Goal: Task Accomplishment & Management: Complete application form

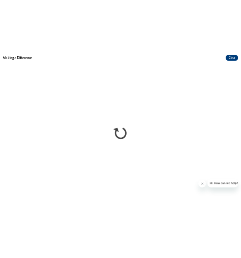
scroll to position [263, 0]
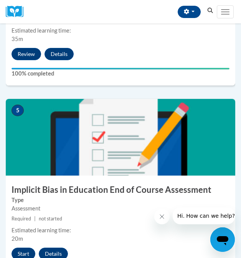
scroll to position [876, 0]
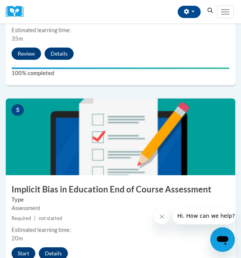
click at [24, 252] on button "Start" at bounding box center [24, 253] width 24 height 12
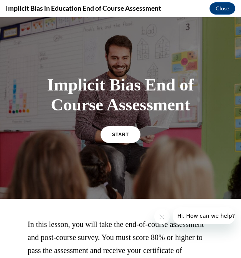
scroll to position [0, 0]
click at [129, 136] on span "START" at bounding box center [121, 135] width 18 height 6
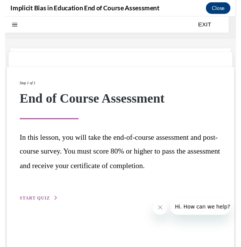
scroll to position [24, 0]
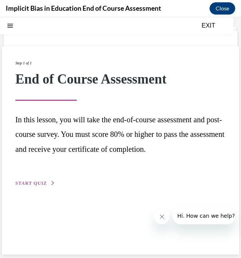
click at [50, 186] on div "Step 1 of 1 End of Course Assessment In this lesson, you will take the end-of-c…" at bounding box center [120, 124] width 210 height 128
click at [44, 182] on span "START QUIZ" at bounding box center [30, 183] width 31 height 5
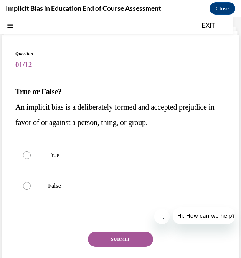
click at [70, 106] on span "An implicit bias is a deliberately formed and accepted prejudice in favor of or…" at bounding box center [114, 115] width 199 height 24
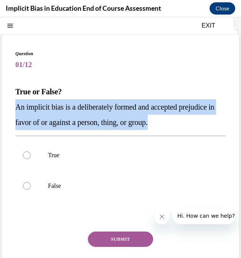
click at [70, 106] on span "An implicit bias is a deliberately formed and accepted prejudice in favor of or…" at bounding box center [114, 115] width 199 height 24
copy span "An implicit bias is a deliberately formed and accepted prejudice in favor of or…"
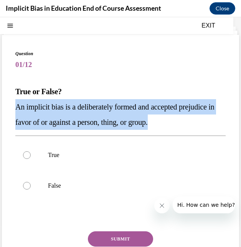
click at [74, 121] on span "An implicit bias is a deliberately formed and accepted prejudice in favor of or…" at bounding box center [114, 115] width 199 height 24
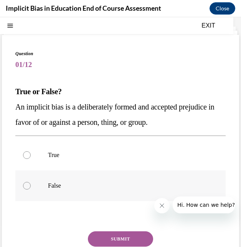
click at [63, 188] on p "False" at bounding box center [127, 186] width 158 height 8
click at [31, 188] on input "False" at bounding box center [27, 186] width 8 height 8
radio input "true"
click at [116, 239] on button "SUBMIT" at bounding box center [120, 239] width 65 height 15
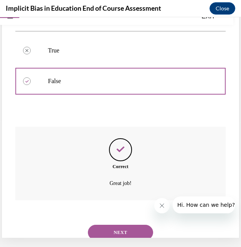
scroll to position [131, 0]
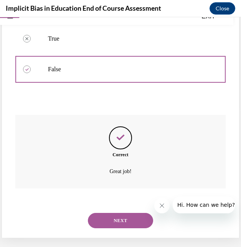
click at [120, 213] on button "NEXT" at bounding box center [120, 220] width 65 height 15
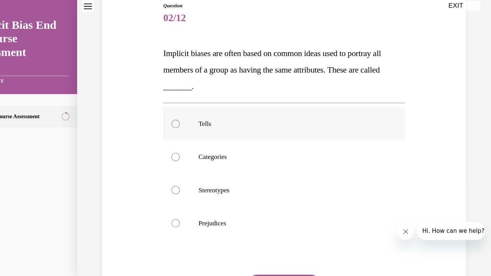
scroll to position [501, 0]
click at [215, 62] on span "Implicit biases are often based on common ideas used to portray all members of …" at bounding box center [250, 64] width 202 height 39
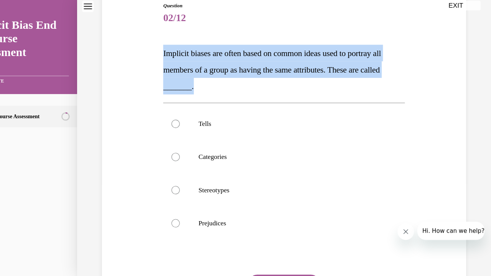
click at [215, 62] on span "Implicit biases are often based on common ideas used to portray all members of …" at bounding box center [250, 64] width 202 height 39
copy span "Implicit biases are often based on common ideas used to portray all members of …"
click at [226, 40] on div "Question 02/12 Implicit biases are often based on common ideas used to portray …" at bounding box center [261, 159] width 224 height 315
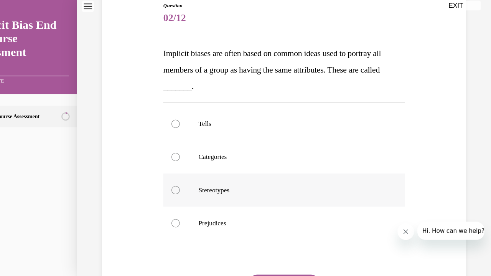
click at [200, 176] on p "Stereotypes" at bounding box center [267, 176] width 172 height 8
click at [164, 176] on input "Stereotypes" at bounding box center [161, 176] width 8 height 8
radio input "true"
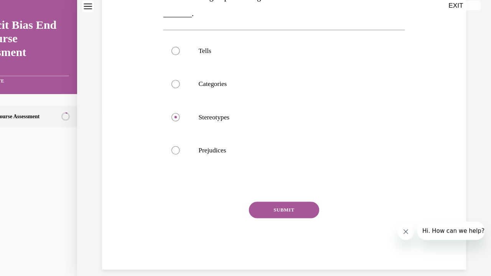
click at [241, 199] on button "SUBMIT" at bounding box center [260, 194] width 65 height 15
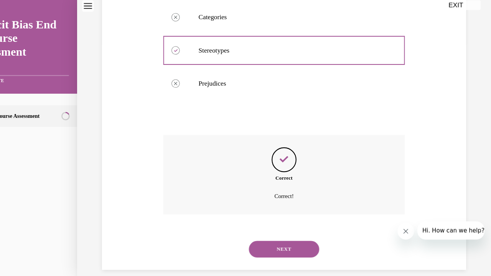
scroll to position [518, 0]
click at [241, 223] on button "NEXT" at bounding box center [260, 230] width 65 height 15
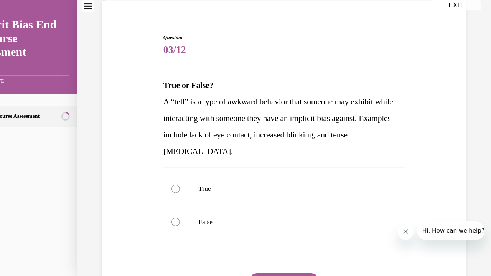
scroll to position [60, 0]
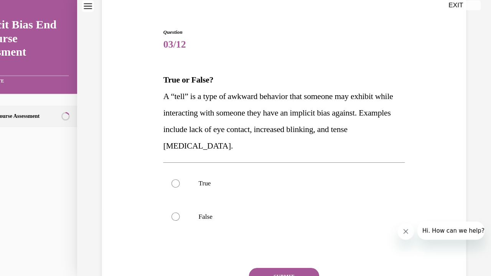
click at [191, 124] on span "A “tell” is a type of awkward behavior that someone may exhibit while interacti…" at bounding box center [255, 112] width 213 height 54
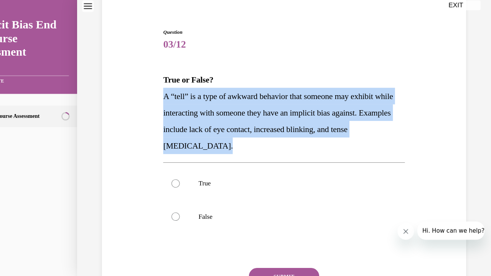
copy span "A “tell” is a type of awkward behavior that someone may exhibit while interacti…"
click at [170, 92] on span "A “tell” is a type of awkward behavior that someone may exhibit while interacti…" at bounding box center [255, 112] width 213 height 54
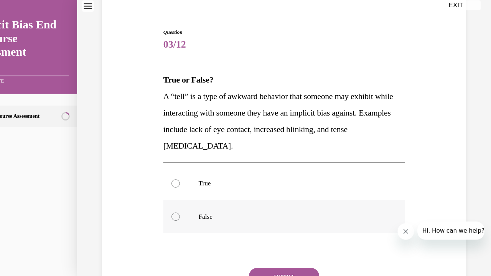
click at [192, 198] on p "False" at bounding box center [267, 201] width 172 height 8
click at [164, 198] on input "False" at bounding box center [161, 201] width 8 height 8
radio input "true"
click at [241, 255] on button "SUBMIT" at bounding box center [260, 255] width 65 height 15
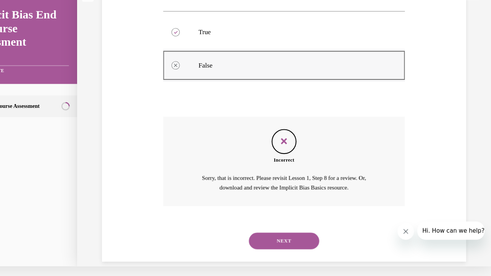
scroll to position [192, 0]
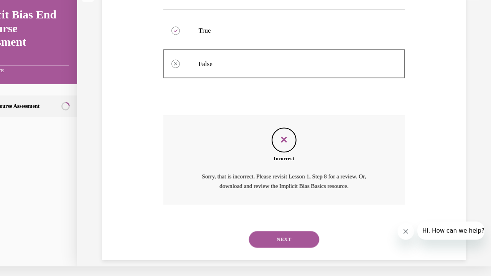
click at [241, 214] on button "NEXT" at bounding box center [260, 221] width 65 height 15
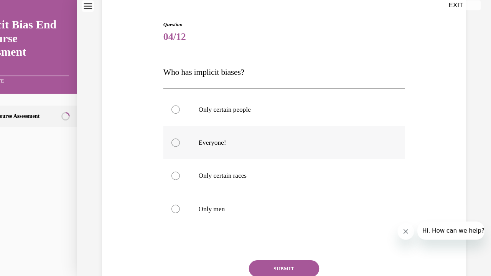
scroll to position [69, 0]
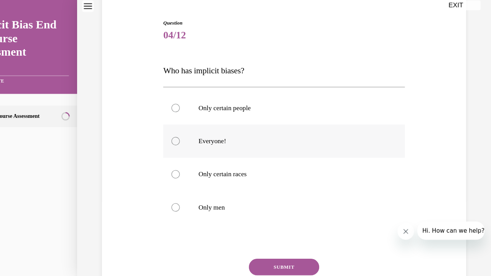
click at [236, 142] on label "Everyone!" at bounding box center [261, 130] width 224 height 31
click at [164, 135] on input "Everyone!" at bounding box center [161, 131] width 8 height 8
radio input "true"
click at [241, 246] on button "SUBMIT" at bounding box center [260, 247] width 65 height 15
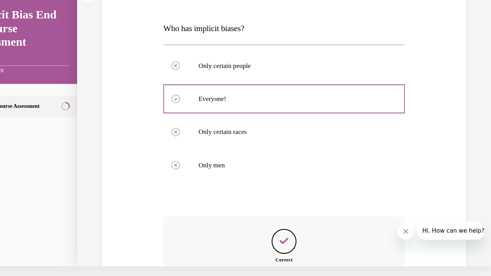
scroll to position [183, 0]
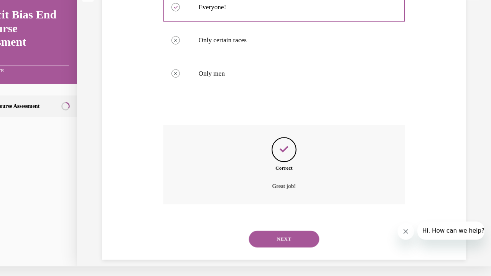
click at [241, 214] on button "NEXT" at bounding box center [260, 221] width 65 height 15
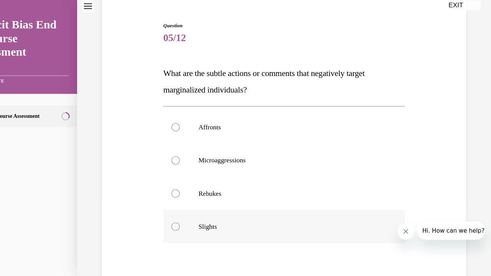
scroll to position [67, 0]
click at [241, 159] on label "Microaggressions" at bounding box center [261, 148] width 224 height 31
click at [164, 152] on input "Microaggressions" at bounding box center [161, 148] width 8 height 8
radio input "true"
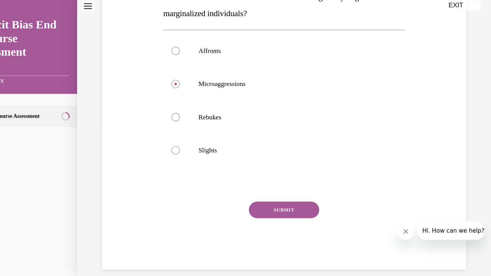
click at [241, 193] on button "SUBMIT" at bounding box center [260, 194] width 65 height 15
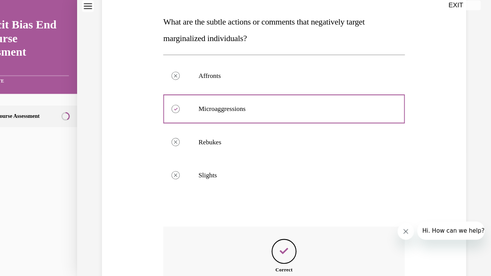
scroll to position [199, 0]
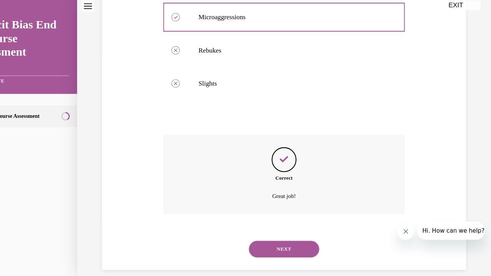
click at [241, 223] on button "NEXT" at bounding box center [260, 230] width 65 height 15
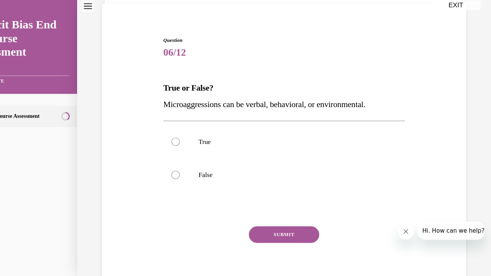
scroll to position [53, 0]
click at [241, 140] on label "True" at bounding box center [261, 131] width 224 height 31
click at [164, 135] on input "True" at bounding box center [161, 131] width 8 height 8
radio input "true"
click at [241, 217] on button "SUBMIT" at bounding box center [260, 216] width 65 height 15
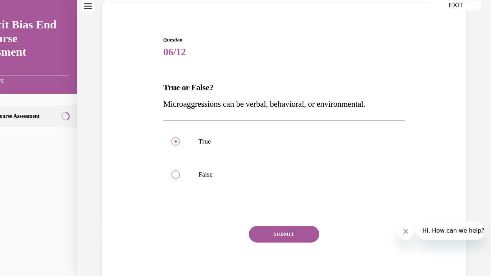
scroll to position [9, 0]
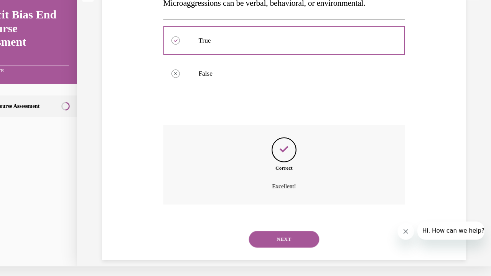
click at [241, 214] on button "NEXT" at bounding box center [260, 221] width 65 height 15
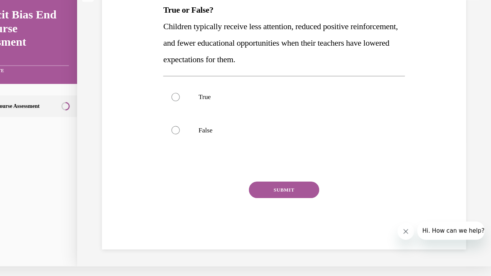
scroll to position [0, 0]
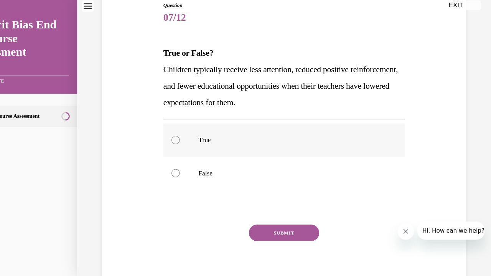
click at [226, 141] on label "True" at bounding box center [261, 129] width 224 height 31
click at [164, 133] on input "True" at bounding box center [161, 130] width 8 height 8
radio input "true"
click at [241, 216] on button "SUBMIT" at bounding box center [260, 215] width 65 height 15
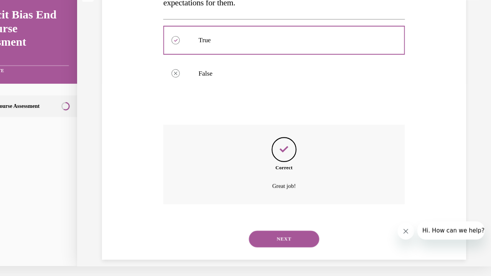
scroll to position [518, 0]
click at [241, 216] on button "NEXT" at bounding box center [260, 221] width 65 height 15
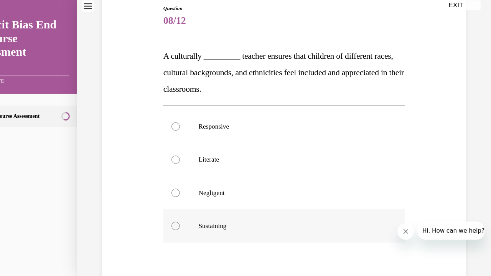
scroll to position [83, 0]
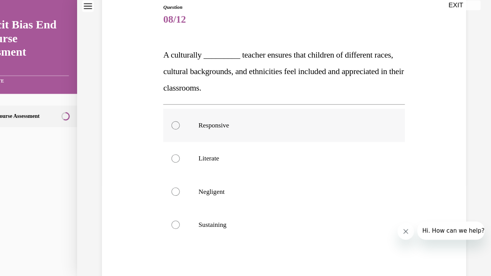
click at [222, 122] on label "Responsive" at bounding box center [261, 116] width 224 height 31
click at [164, 120] on input "Responsive" at bounding box center [161, 116] width 8 height 8
radio input "true"
click at [212, 84] on span "A culturally _________ teacher ensures that children of different races, cultur…" at bounding box center [260, 65] width 223 height 39
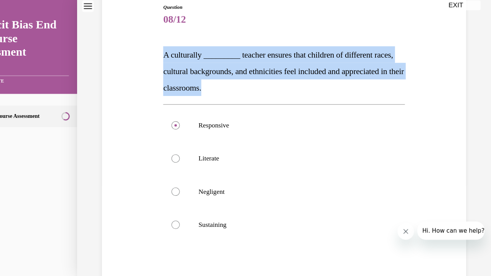
click at [212, 84] on span "A culturally _________ teacher ensures that children of different races, cultur…" at bounding box center [260, 65] width 223 height 39
copy span "A culturally _________ teacher ensures that children of different races, cultur…"
click at [212, 84] on span "A culturally _________ teacher ensures that children of different races, cultur…" at bounding box center [260, 65] width 223 height 39
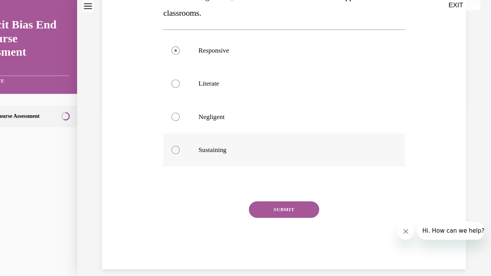
scroll to position [152, 0]
click at [236, 188] on button "SUBMIT" at bounding box center [260, 194] width 65 height 15
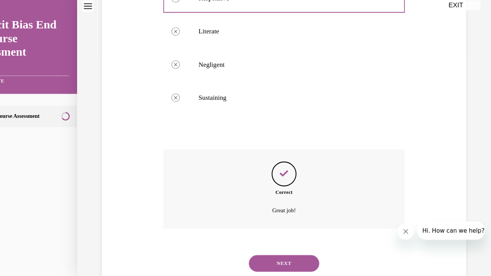
scroll to position [214, 0]
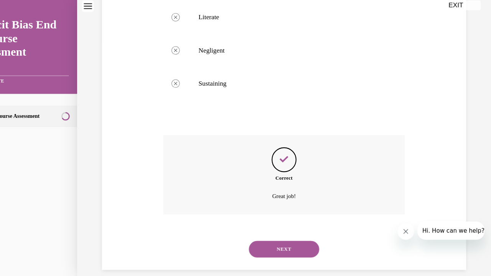
click at [241, 223] on button "NEXT" at bounding box center [260, 230] width 65 height 15
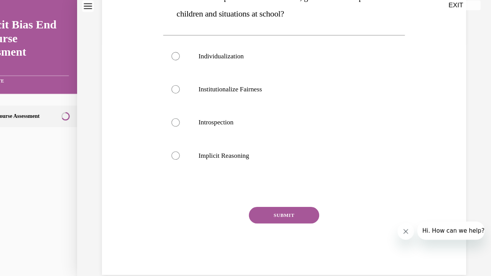
scroll to position [0, 0]
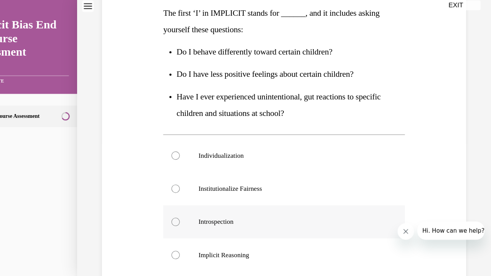
click at [241, 216] on label "Introspection" at bounding box center [261, 205] width 224 height 31
click at [164, 209] on input "Introspection" at bounding box center [161, 206] width 8 height 8
radio input "true"
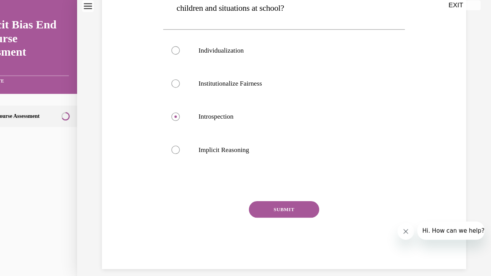
scroll to position [219, 0]
click at [241, 189] on button "SUBMIT" at bounding box center [260, 194] width 65 height 15
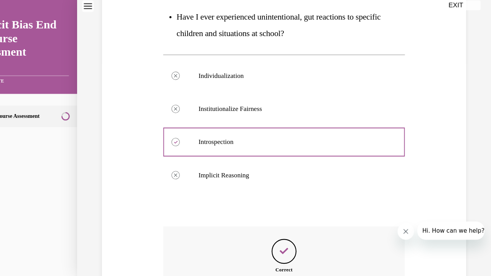
scroll to position [281, 0]
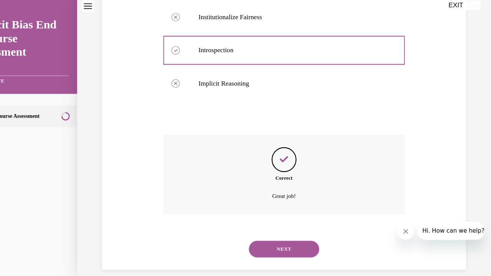
click at [241, 223] on button "NEXT" at bounding box center [260, 230] width 65 height 15
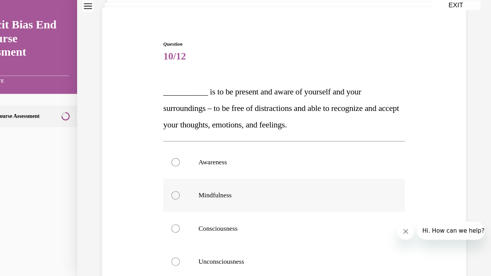
scroll to position [68, 0]
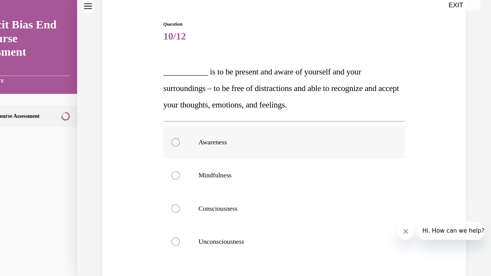
click at [241, 132] on p "Awareness" at bounding box center [267, 132] width 172 height 8
click at [164, 132] on input "Awareness" at bounding box center [161, 132] width 8 height 8
radio input "true"
click at [241, 143] on label "Awareness" at bounding box center [261, 132] width 224 height 31
click at [164, 136] on input "Awareness" at bounding box center [161, 132] width 8 height 8
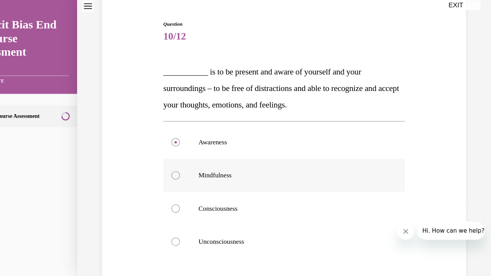
click at [241, 160] on p "Mindfulness" at bounding box center [267, 163] width 172 height 8
click at [164, 160] on input "Mindfulness" at bounding box center [161, 163] width 8 height 8
radio input "true"
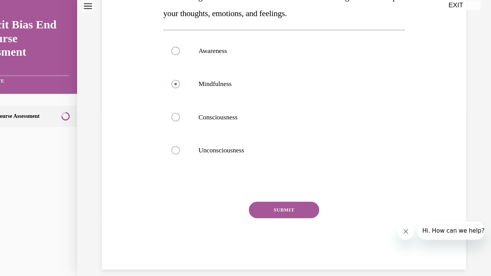
click at [241, 193] on button "SUBMIT" at bounding box center [260, 194] width 65 height 15
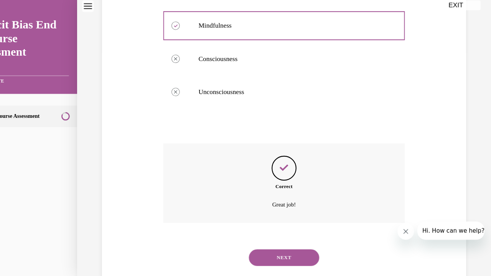
scroll to position [214, 0]
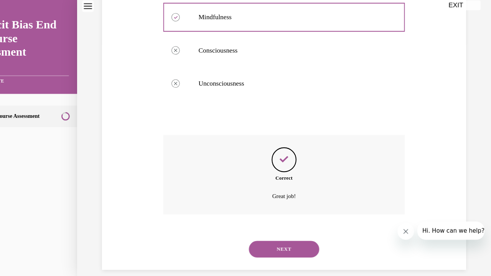
click at [241, 223] on button "NEXT" at bounding box center [260, 230] width 65 height 15
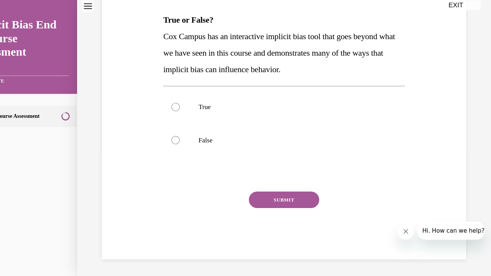
scroll to position [85, 0]
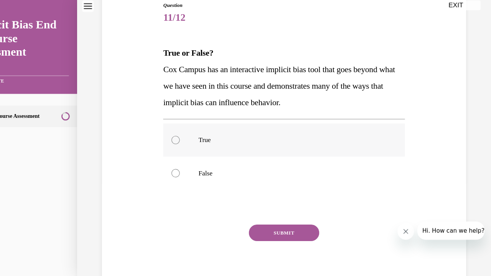
click at [196, 135] on label "True" at bounding box center [261, 129] width 224 height 31
click at [164, 133] on input "True" at bounding box center [161, 130] width 8 height 8
radio input "true"
click at [241, 212] on button "SUBMIT" at bounding box center [260, 215] width 65 height 15
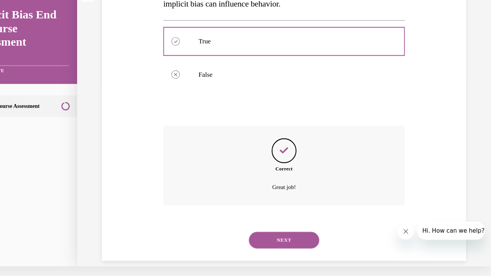
scroll to position [168, 0]
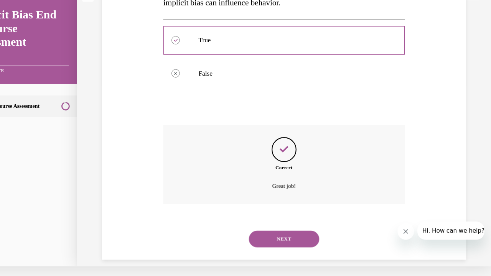
click at [241, 214] on button "NEXT" at bounding box center [260, 221] width 65 height 15
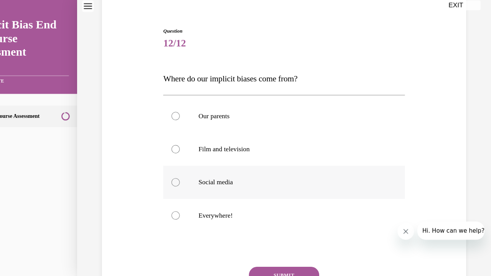
scroll to position [78, 0]
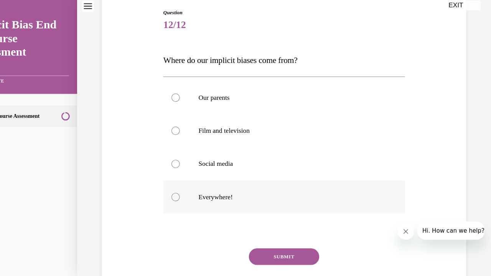
click at [230, 178] on label "Everywhere!" at bounding box center [261, 182] width 224 height 31
click at [164, 179] on input "Everywhere!" at bounding box center [161, 183] width 8 height 8
radio input "true"
click at [241, 241] on button "SUBMIT" at bounding box center [260, 237] width 65 height 15
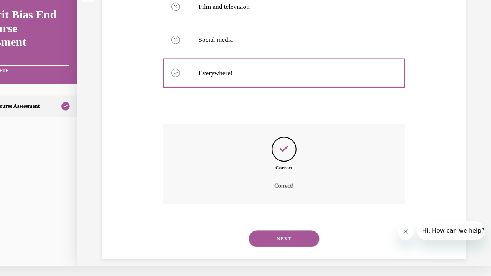
scroll to position [183, 0]
click at [241, 214] on button "NEXT" at bounding box center [260, 221] width 65 height 15
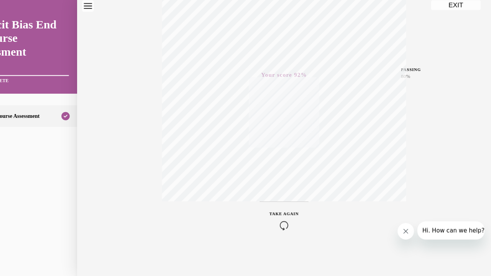
scroll to position [518, 0]
click at [241, 7] on button "EXIT" at bounding box center [420, 4] width 46 height 9
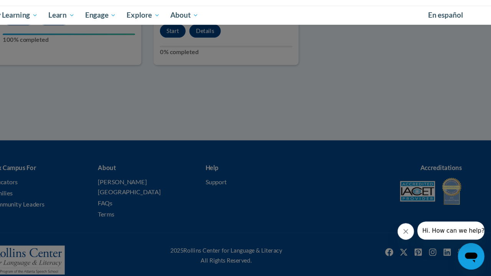
click at [231, 100] on div at bounding box center [245, 138] width 491 height 276
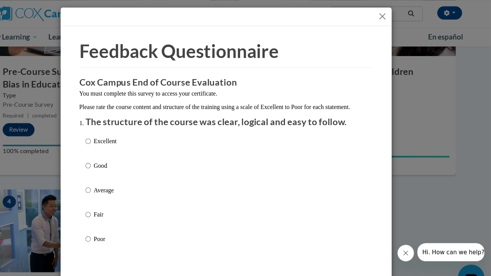
scroll to position [225, 0]
click at [123, 135] on p "Excellent" at bounding box center [133, 131] width 21 height 8
click at [115, 135] on input "Excellent" at bounding box center [117, 131] width 5 height 8
radio input "true"
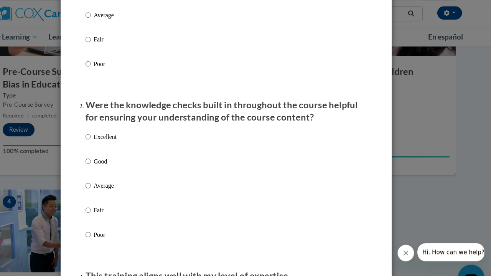
click at [115, 142] on label "Excellent" at bounding box center [129, 132] width 29 height 21
click at [115, 131] on input "Excellent" at bounding box center [117, 126] width 5 height 8
radio input "true"
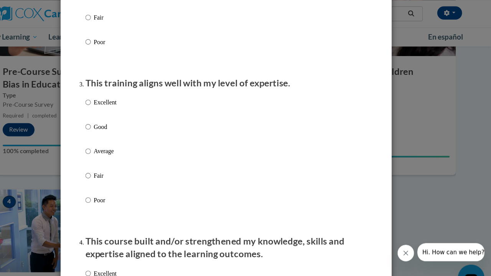
scroll to position [344, 0]
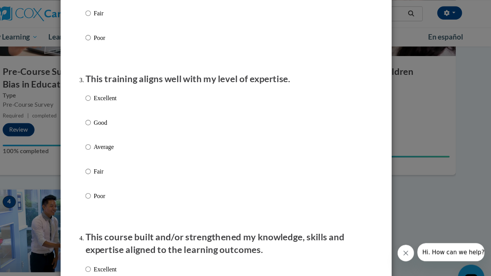
click at [115, 94] on div "Excellent Good Average Fair Poor" at bounding box center [245, 145] width 261 height 125
click at [123, 95] on p "Excellent" at bounding box center [133, 91] width 21 height 8
click at [115, 95] on input "Excellent" at bounding box center [117, 91] width 5 height 8
radio input "true"
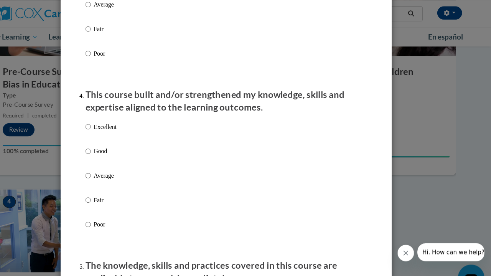
click at [123, 122] on p "Excellent" at bounding box center [133, 117] width 21 height 8
click at [115, 122] on input "Excellent" at bounding box center [117, 117] width 5 height 8
radio input "true"
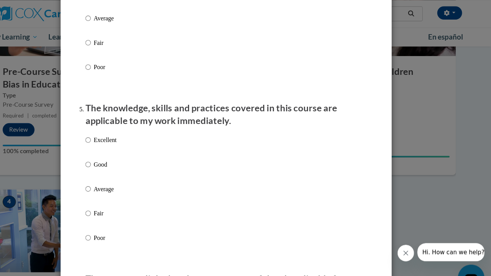
click at [123, 131] on p "Excellent" at bounding box center [133, 129] width 21 height 8
click at [115, 131] on input "Excellent" at bounding box center [117, 129] width 5 height 8
radio input "true"
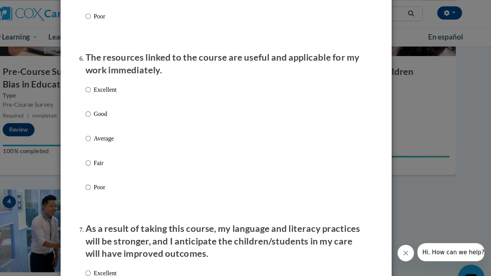
click at [115, 90] on label "Excellent" at bounding box center [129, 89] width 29 height 21
click at [115, 87] on input "Excellent" at bounding box center [117, 83] width 5 height 8
radio input "true"
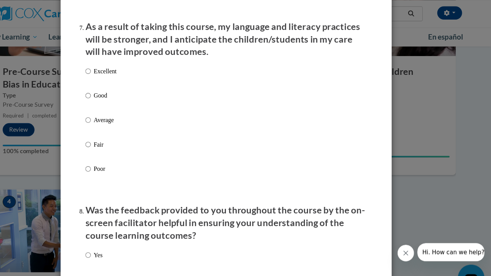
scroll to position [1021, 0]
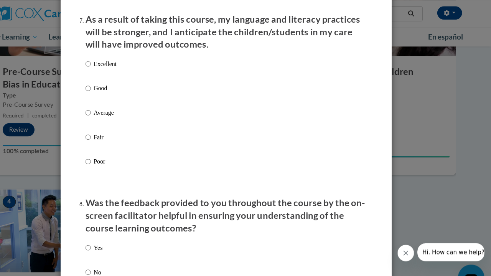
click at [123, 60] on p "Excellent" at bounding box center [133, 59] width 21 height 8
click at [115, 60] on input "Excellent" at bounding box center [117, 59] width 5 height 8
radio input "true"
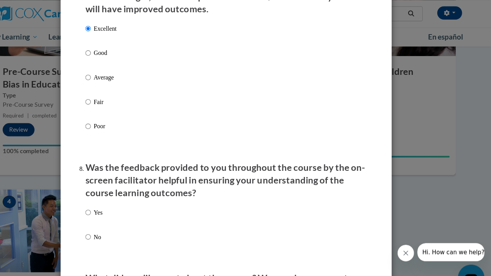
click at [115, 212] on label "Yes" at bounding box center [123, 203] width 16 height 21
click at [115, 201] on input "Yes" at bounding box center [117, 197] width 5 height 8
radio input "true"
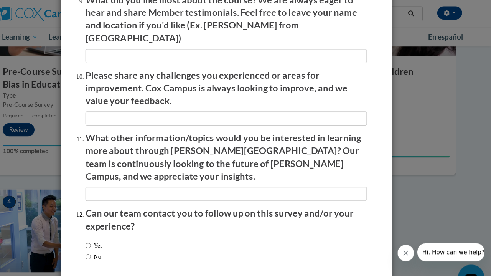
scroll to position [1309, 0]
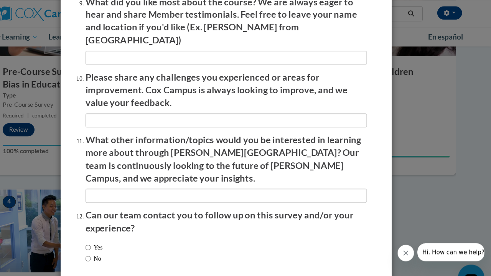
click at [241, 258] on input "Submit feedback" at bounding box center [357, 271] width 48 height 12
